Goal: Task Accomplishment & Management: Manage account settings

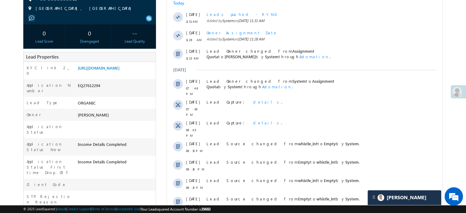
scroll to position [123, 0]
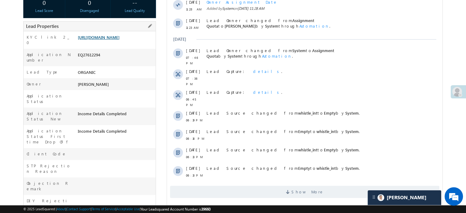
click at [99, 40] on link "https://angelbroking1-pk3em7sa.customui-test.leadsquared.com?leadId=e63efbe6-51…" at bounding box center [99, 37] width 42 height 5
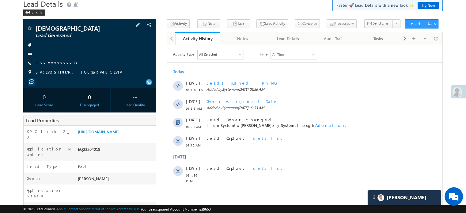
scroll to position [92, 0]
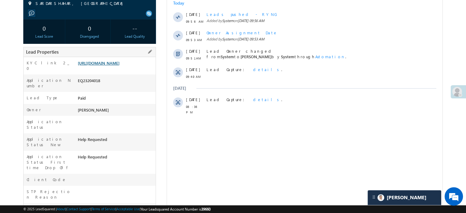
click at [120, 66] on link "https://angelbroking1-pk3em7sa.customui-test.leadsquared.com?leadId=fc333c91-8c…" at bounding box center [99, 62] width 42 height 5
click at [94, 66] on link "https://angelbroking1-pk3em7sa.customui-test.leadsquared.com?leadId=fc333c91-8c…" at bounding box center [99, 62] width 42 height 5
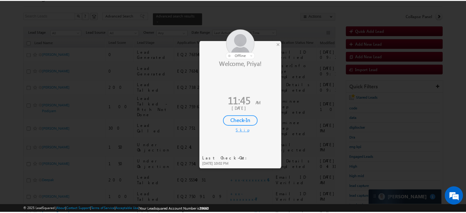
scroll to position [31, 0]
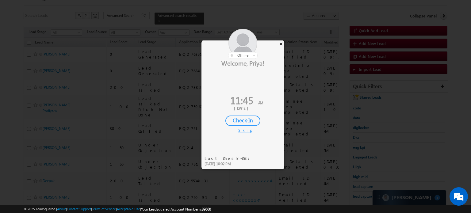
click at [282, 43] on div "×" at bounding box center [281, 43] width 6 height 7
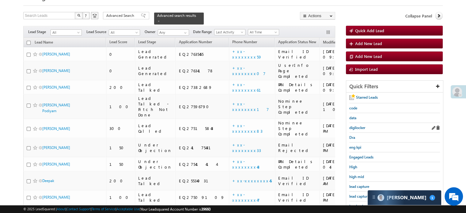
scroll to position [61, 0]
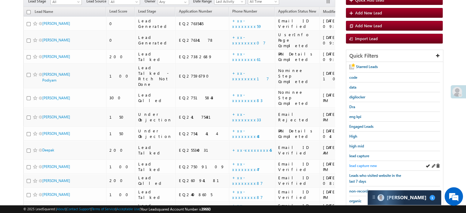
click at [357, 163] on span "lead capture new" at bounding box center [363, 165] width 28 height 5
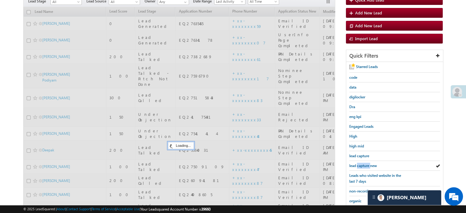
click at [357, 163] on span "lead capture new" at bounding box center [363, 165] width 28 height 5
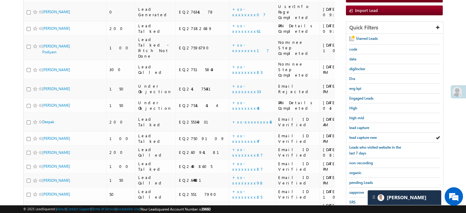
scroll to position [87, 0]
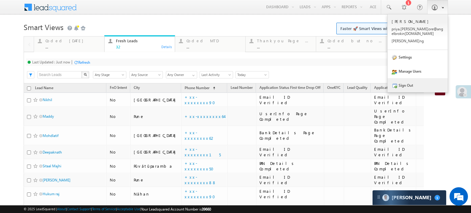
click at [412, 85] on link "Sign Out" at bounding box center [417, 85] width 60 height 14
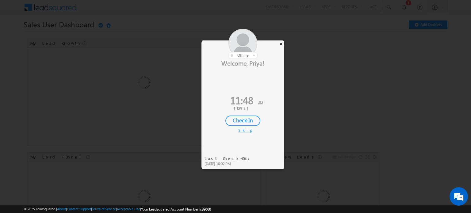
click at [281, 46] on div "×" at bounding box center [281, 43] width 6 height 7
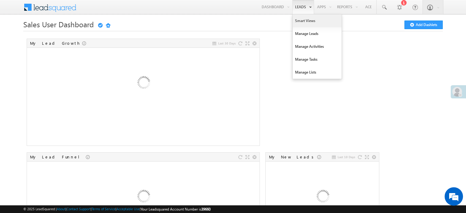
click at [304, 19] on link "Smart Views" at bounding box center [317, 20] width 49 height 13
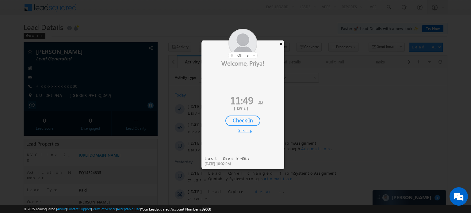
click at [282, 44] on div "×" at bounding box center [281, 43] width 6 height 7
